Goal: Navigation & Orientation: Find specific page/section

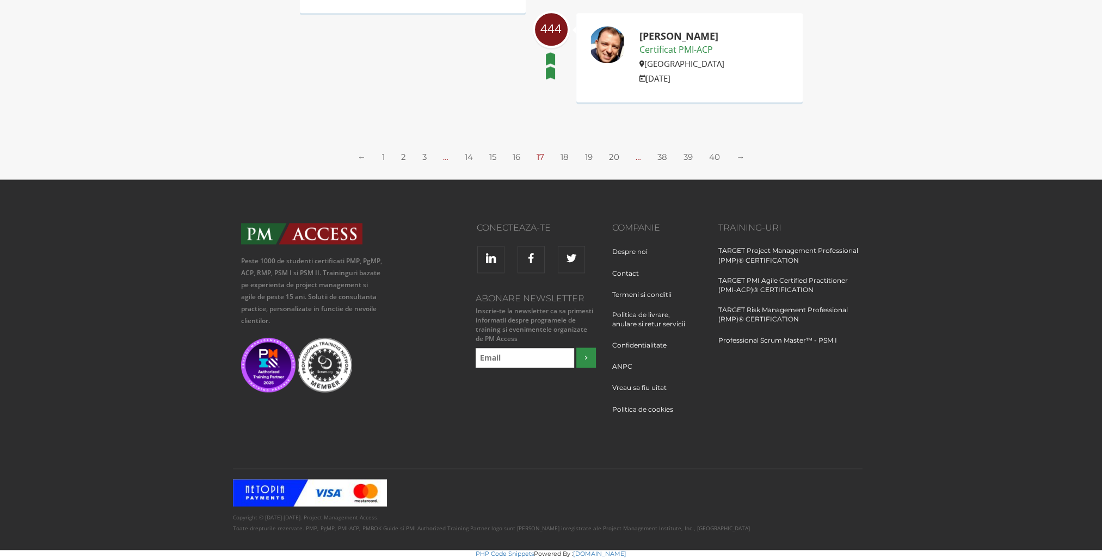
scroll to position [1831, 0]
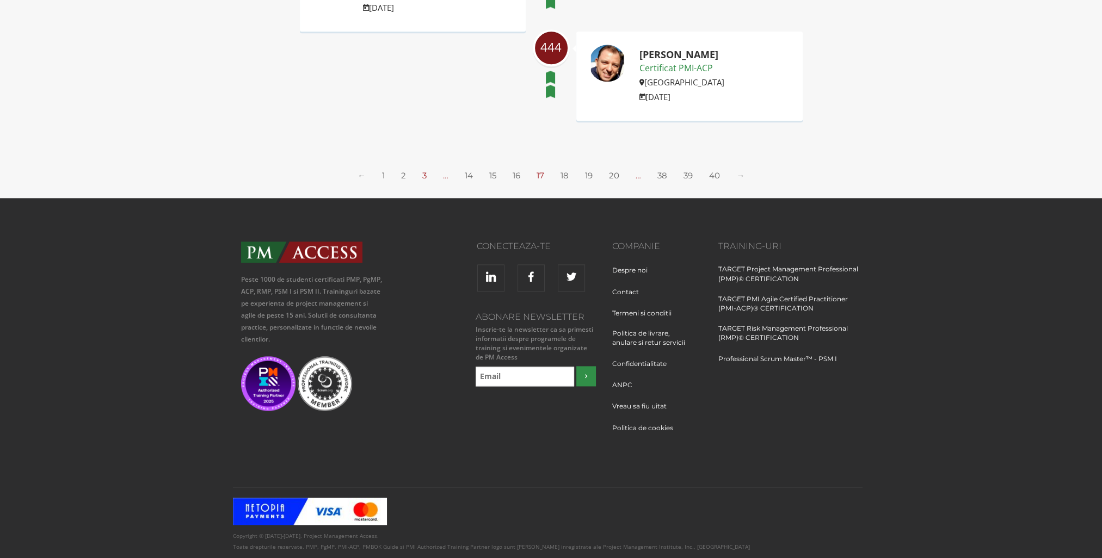
click at [425, 176] on link "3" at bounding box center [424, 175] width 4 height 10
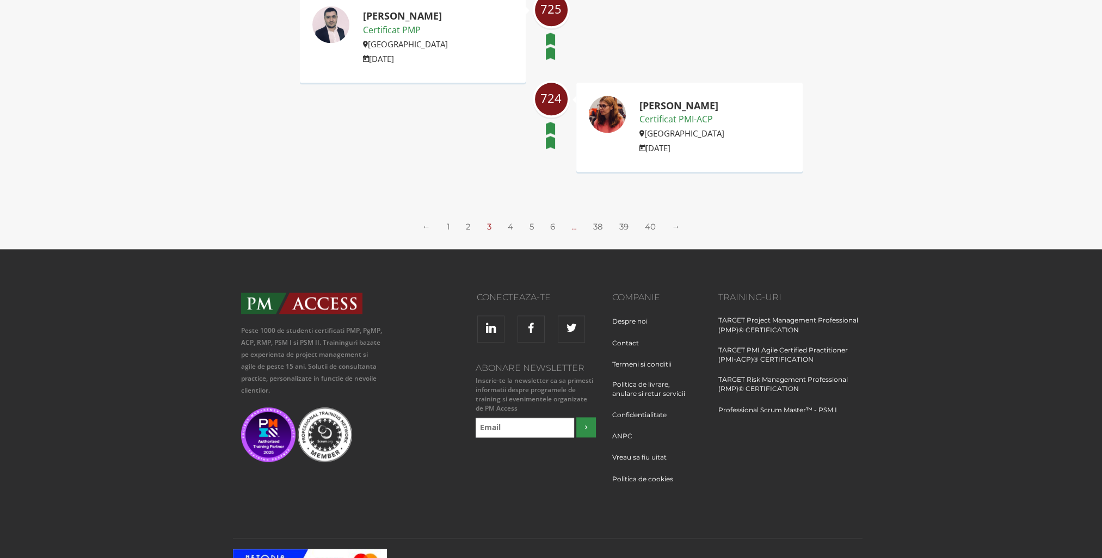
scroll to position [1885, 0]
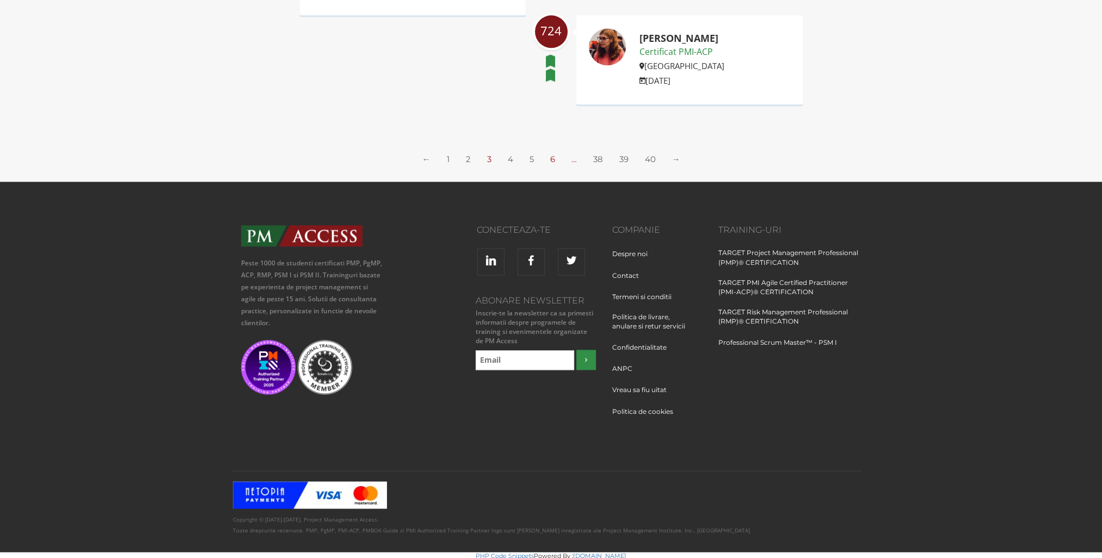
click at [550, 154] on link "6" at bounding box center [552, 159] width 5 height 10
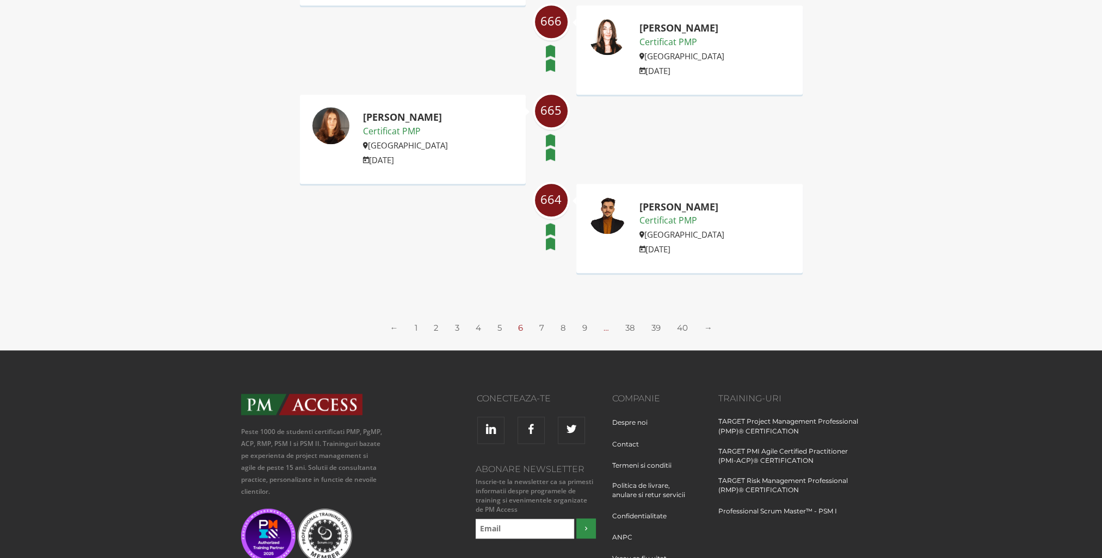
scroll to position [1687, 0]
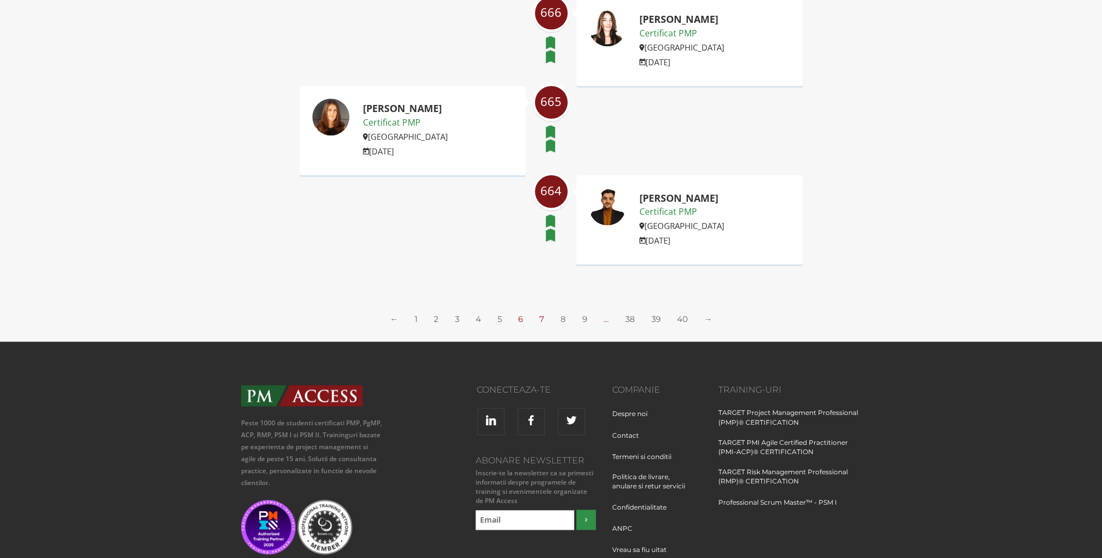
click at [542, 320] on link "7" at bounding box center [541, 319] width 5 height 10
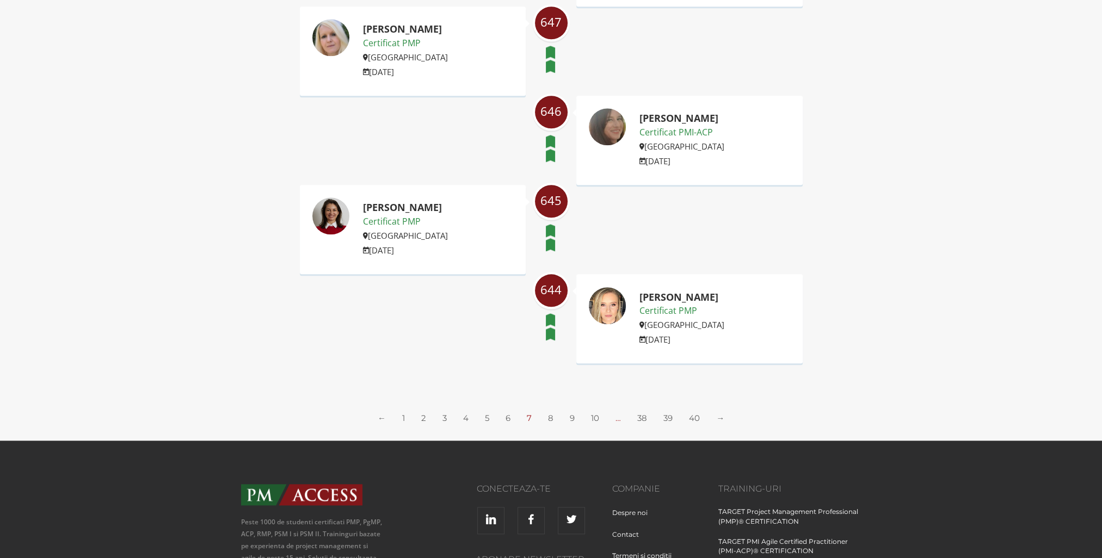
scroll to position [1633, 0]
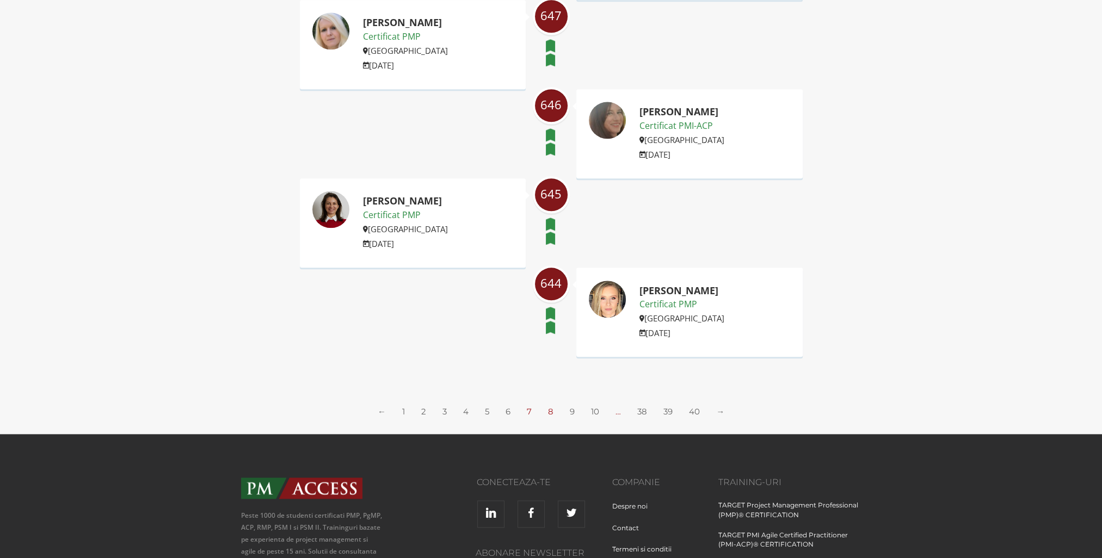
click at [549, 407] on link "8" at bounding box center [550, 412] width 5 height 10
